Goal: Information Seeking & Learning: Learn about a topic

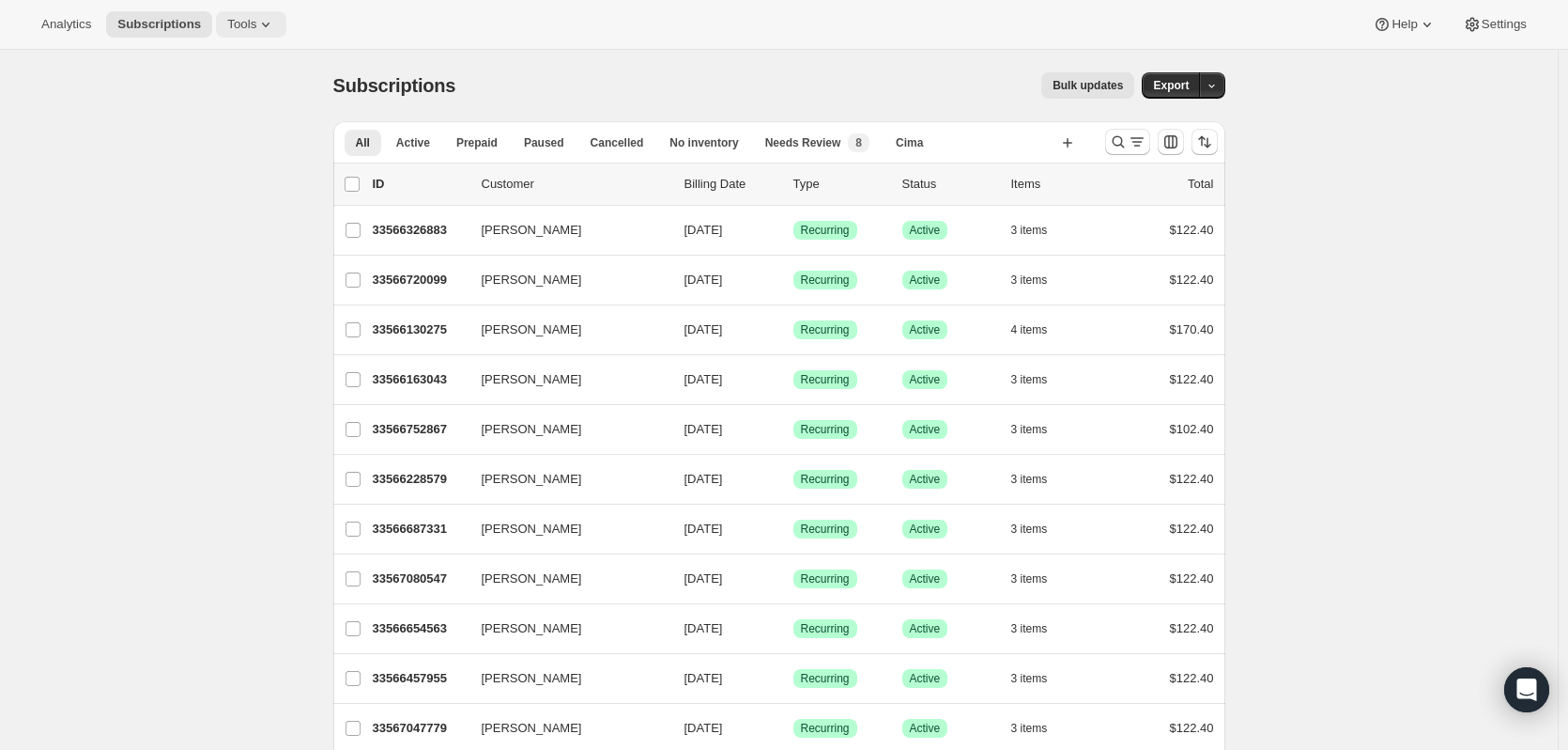
click at [262, 26] on icon at bounding box center [266, 25] width 8 height 5
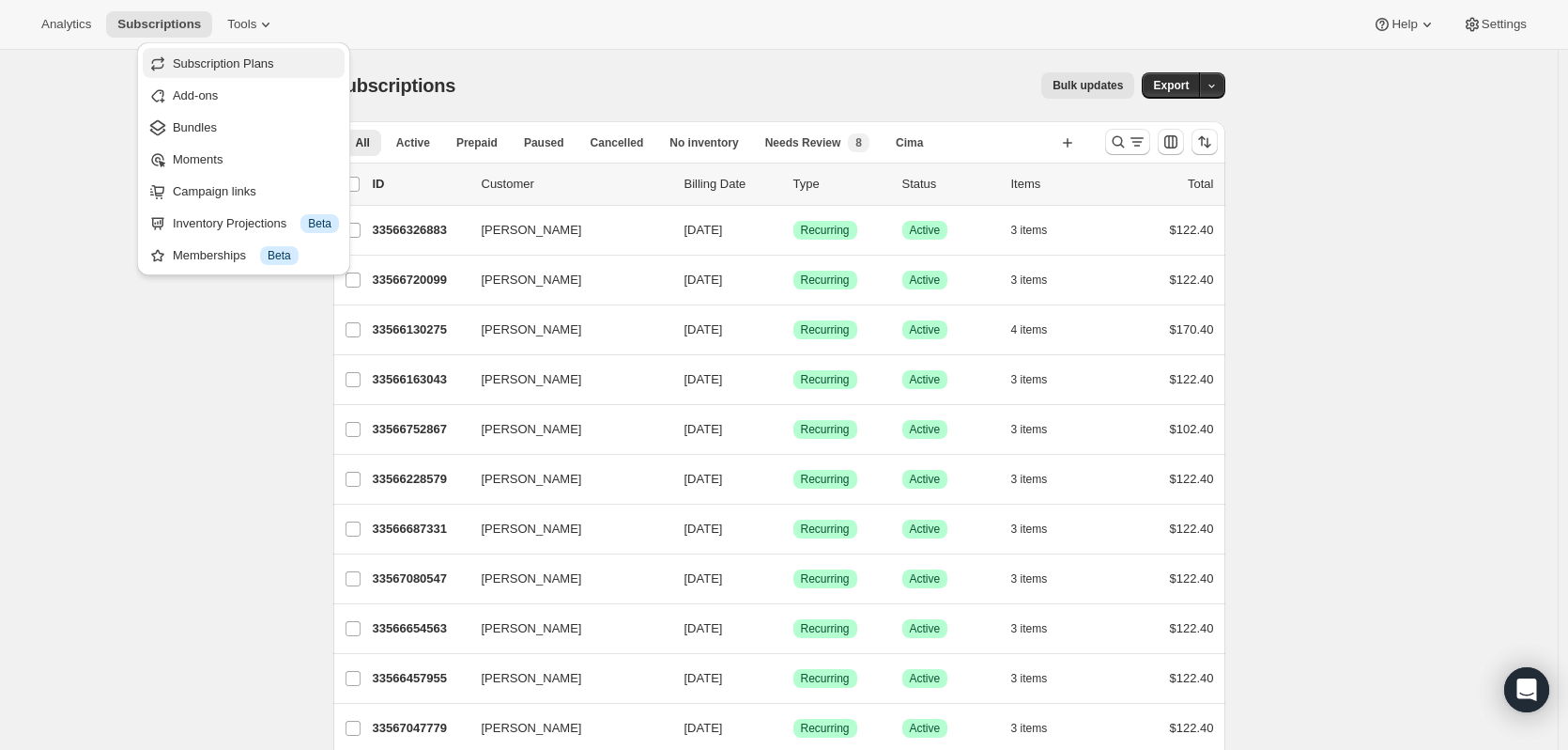
click at [225, 58] on span "Subscription Plans" at bounding box center [223, 63] width 102 height 14
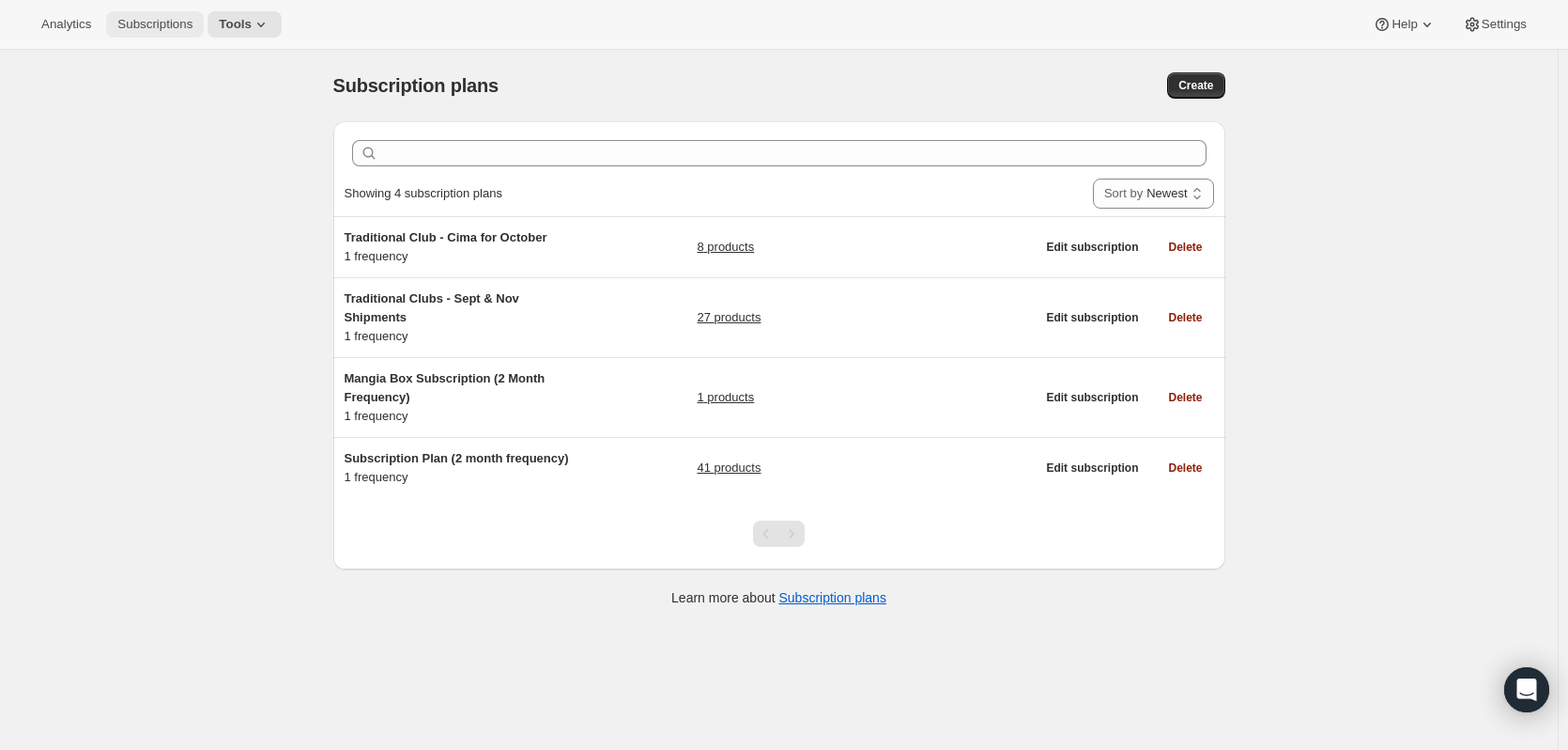
click at [140, 25] on span "Subscriptions" at bounding box center [156, 25] width 75 height 15
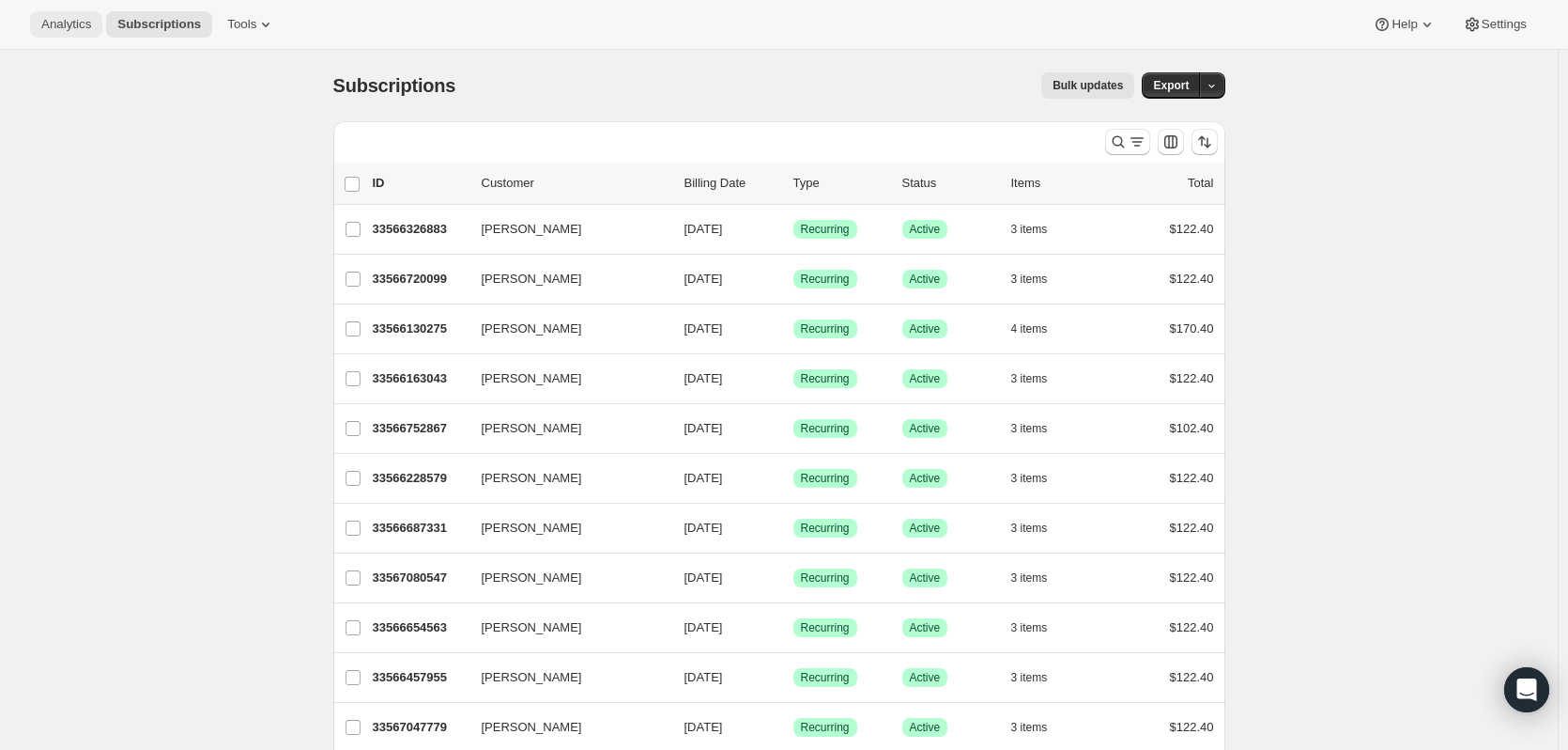
click at [53, 28] on span "Analytics" at bounding box center [66, 25] width 50 height 15
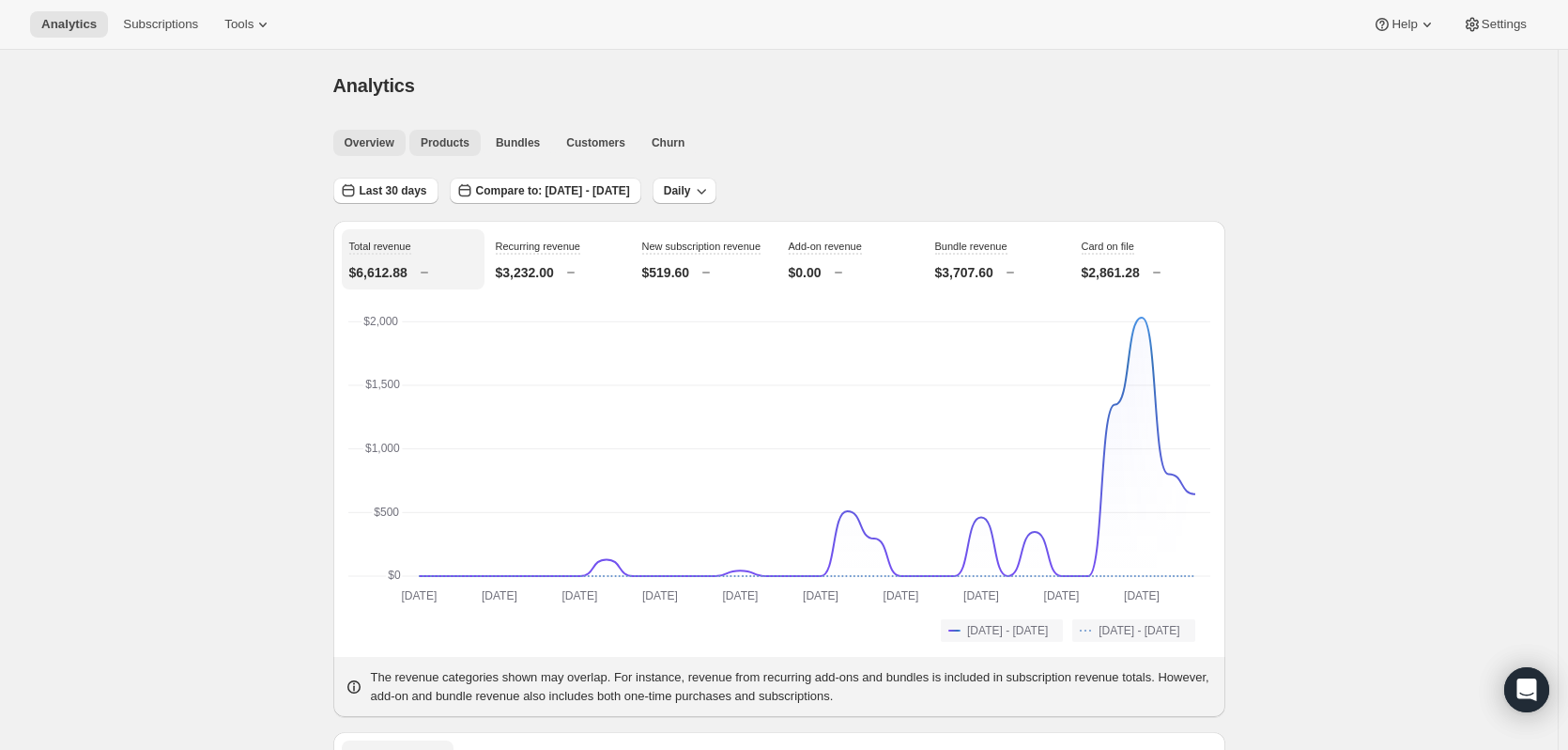
click at [458, 135] on span "Products" at bounding box center [445, 142] width 49 height 15
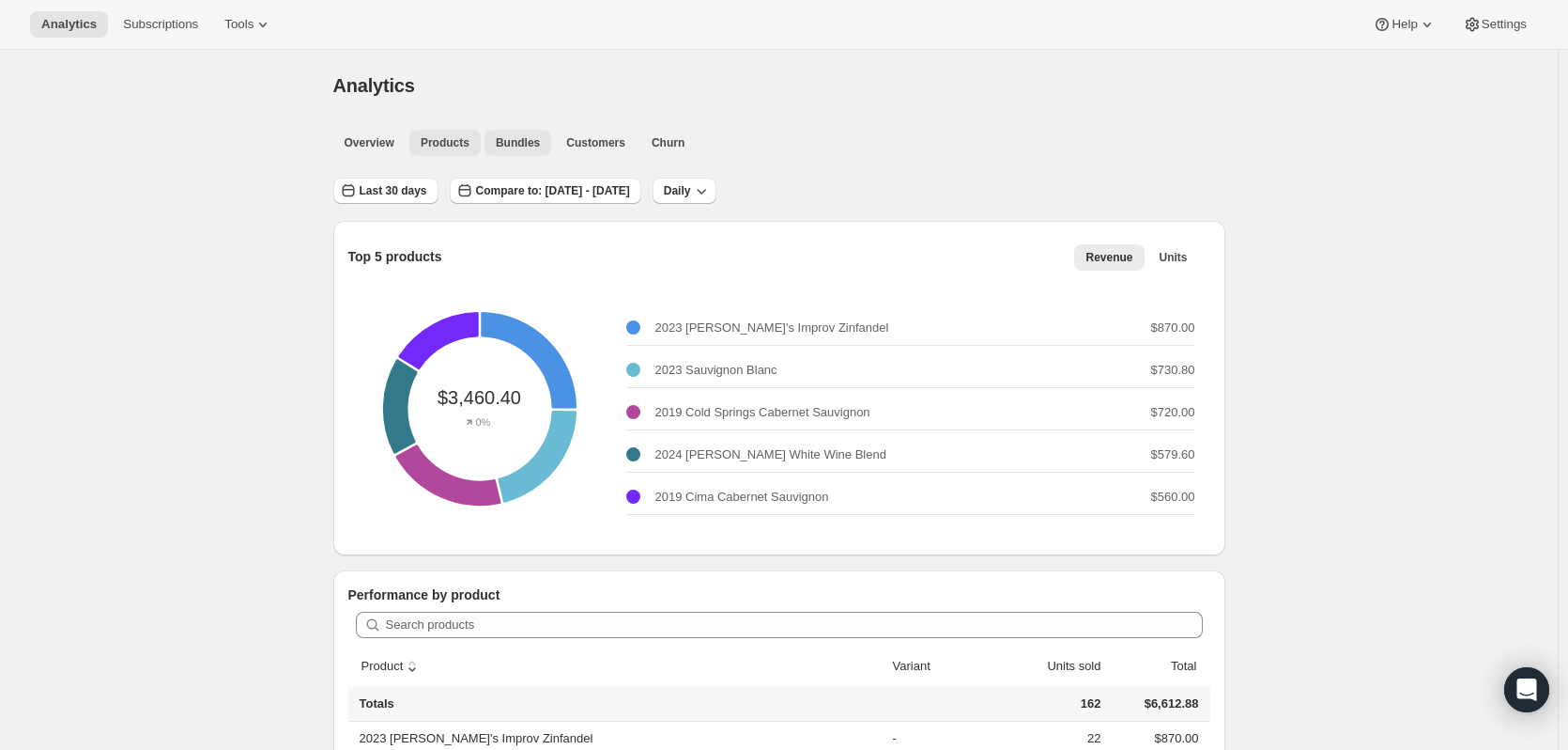
click at [517, 132] on button "Bundles" at bounding box center [518, 142] width 67 height 26
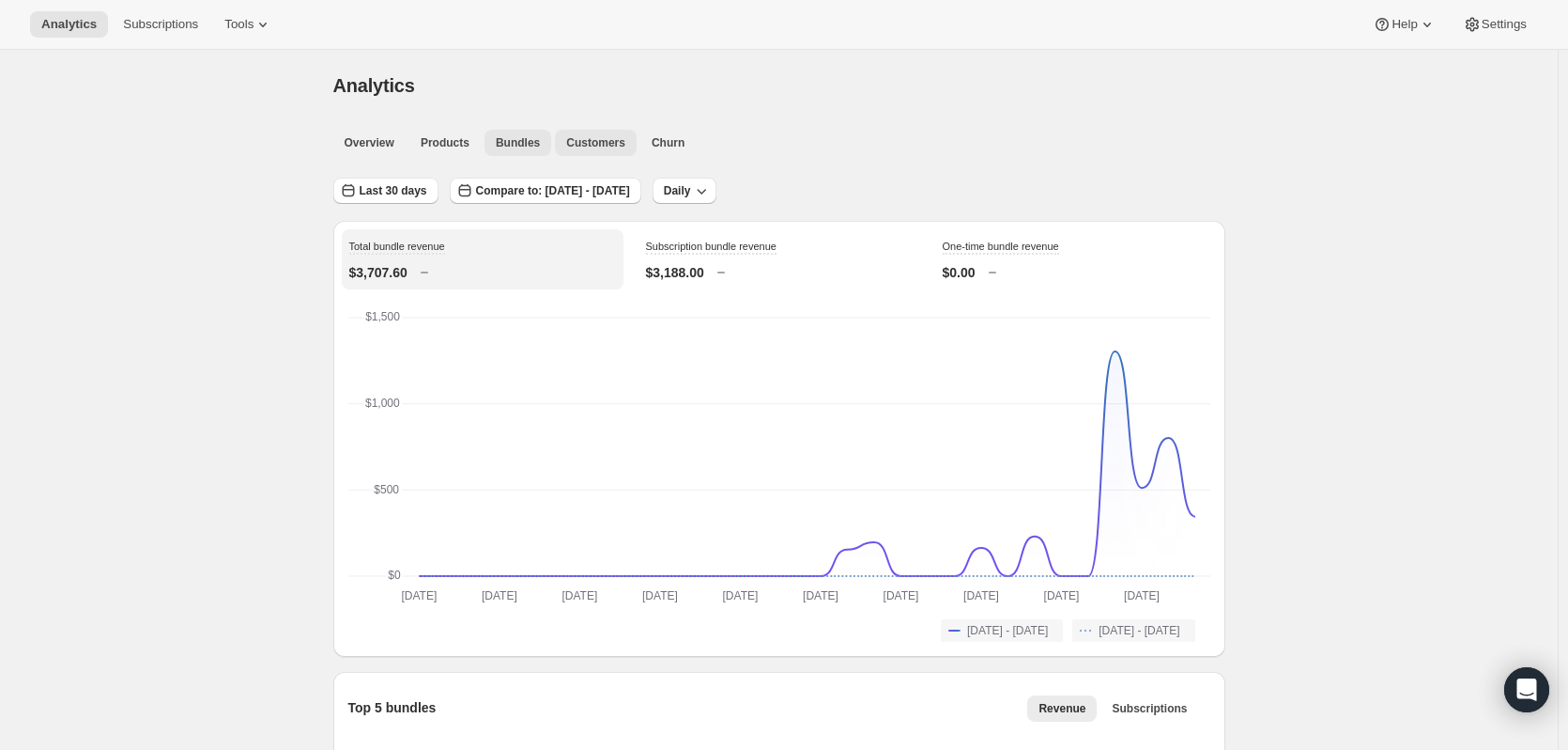
click at [592, 142] on span "Customers" at bounding box center [596, 142] width 59 height 15
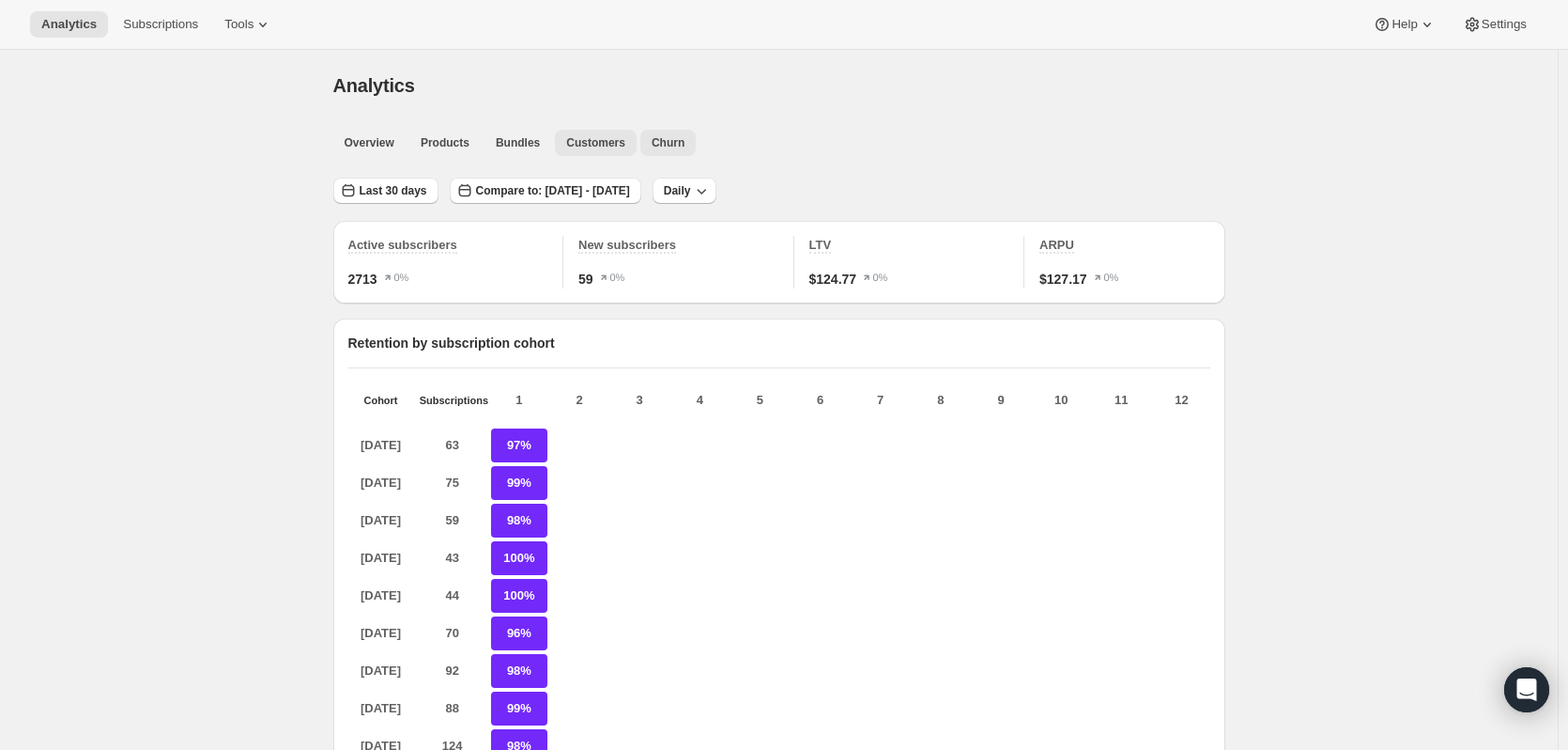
click at [669, 137] on span "Churn" at bounding box center [668, 142] width 33 height 15
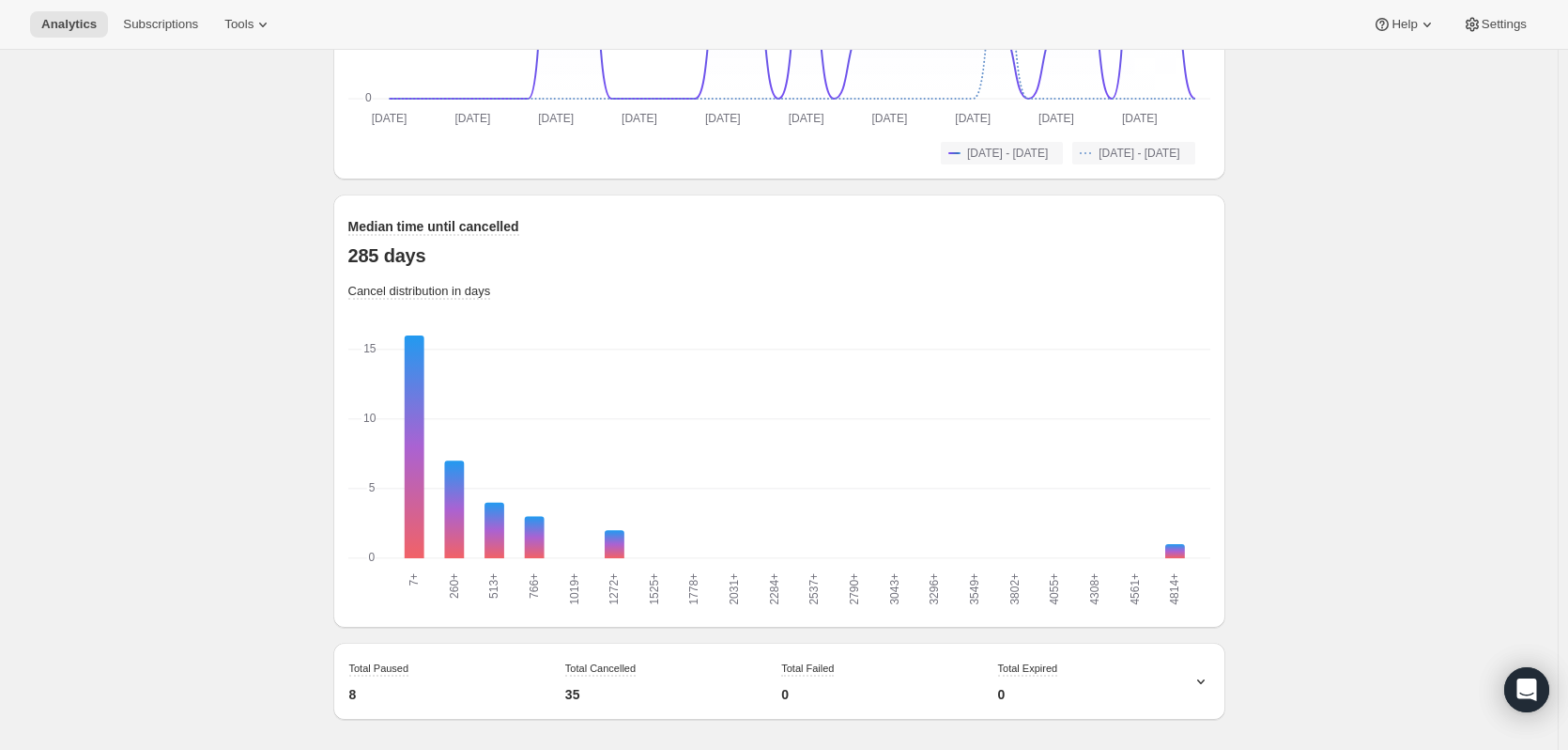
scroll to position [1399, 0]
